Goal: Task Accomplishment & Management: Manage account settings

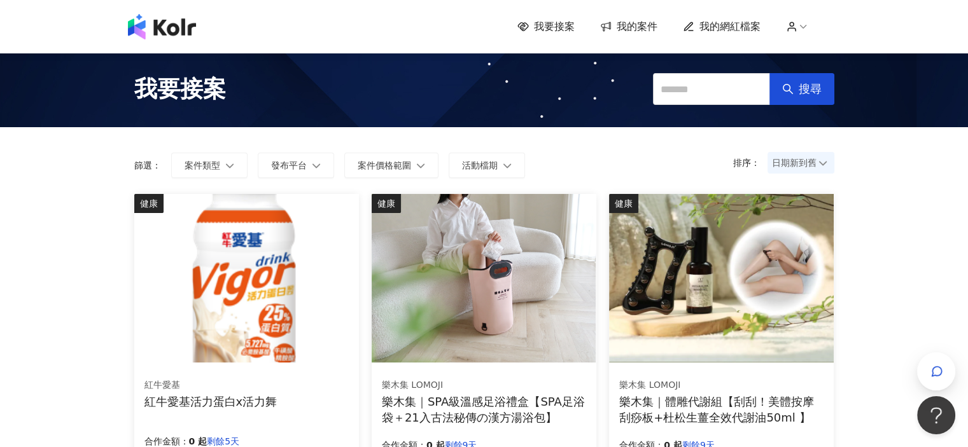
click at [634, 22] on span "我的案件" at bounding box center [636, 27] width 41 height 14
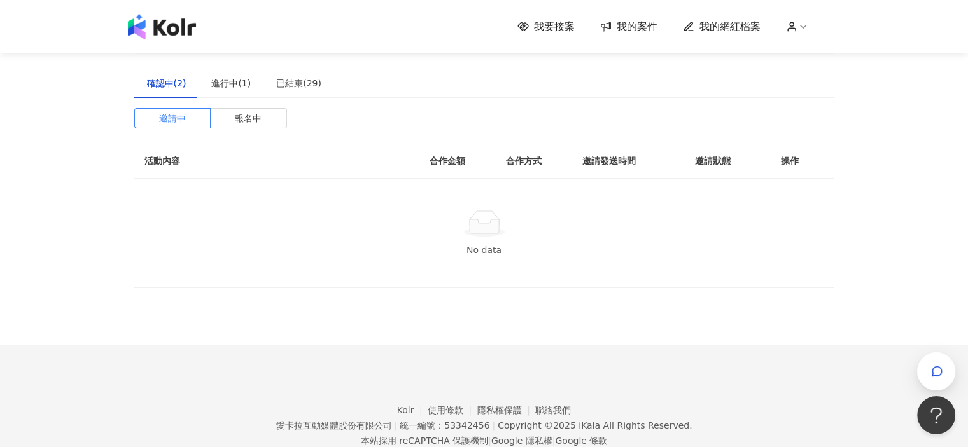
click at [185, 81] on div "確認中(2)" at bounding box center [166, 83] width 65 height 29
click at [223, 111] on label "報名中" at bounding box center [249, 118] width 76 height 20
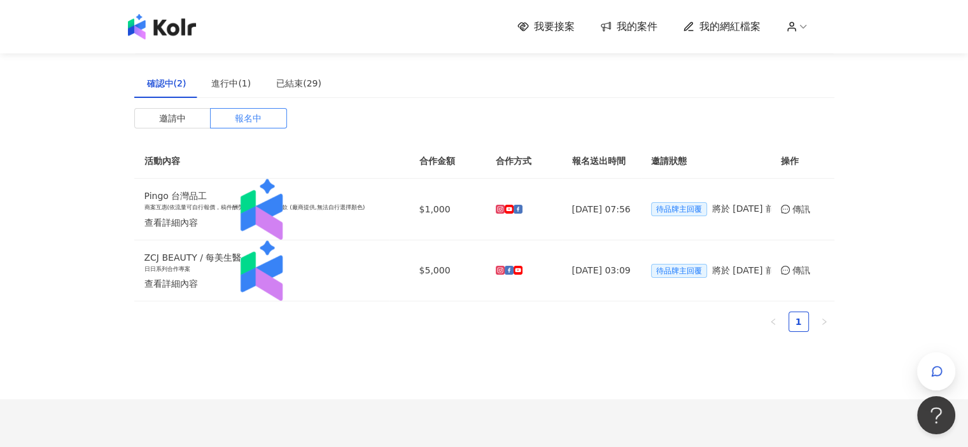
click at [705, 27] on span "我的網紅檔案" at bounding box center [729, 27] width 61 height 14
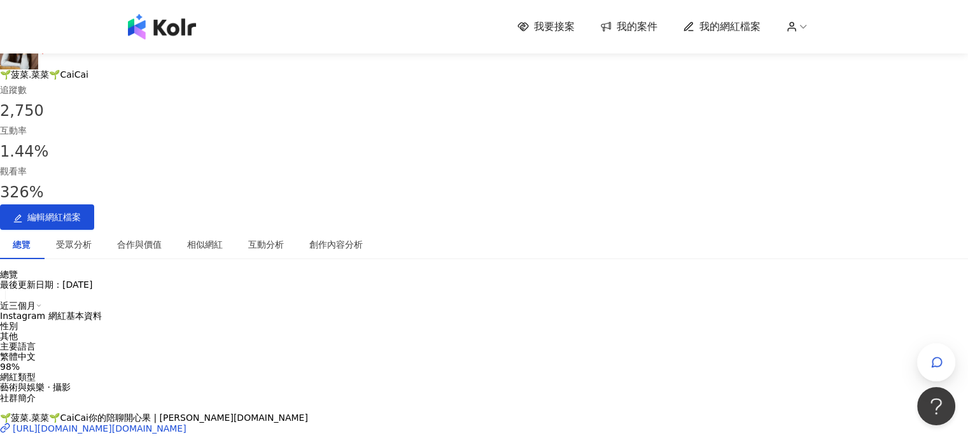
click at [196, 26] on img at bounding box center [162, 26] width 68 height 25
